Goal: Task Accomplishment & Management: Manage account settings

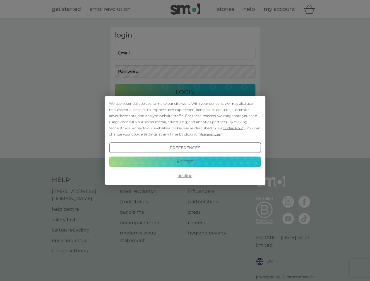
click at [234, 128] on span "Cookie Policy" at bounding box center [234, 128] width 23 height 4
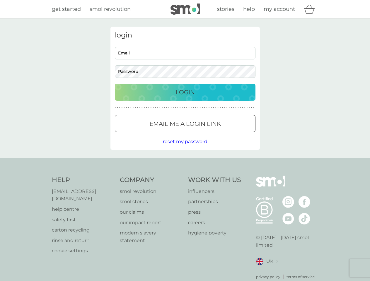
click at [209, 134] on div "login Email Password Login ● ● ● ● ● ● ● ● ● ● ● ● ● ● ● ● ● ● ● ● ● ● ● ● ● ● …" at bounding box center [184, 88] width 149 height 123
click at [185, 148] on div "login Email Password Login ● ● ● ● ● ● ● ● ● ● ● ● ● ● ● ● ● ● ● ● ● ● ● ● ● ● …" at bounding box center [184, 88] width 149 height 123
click at [185, 176] on div "Help [EMAIL_ADDRESS][DOMAIN_NAME] help centre safety first carton recycling rin…" at bounding box center [185, 228] width 266 height 104
click at [185, 162] on div "Help [EMAIL_ADDRESS][DOMAIN_NAME] help centre safety first carton recycling rin…" at bounding box center [185, 227] width 370 height 139
